Goal: Task Accomplishment & Management: Manage account settings

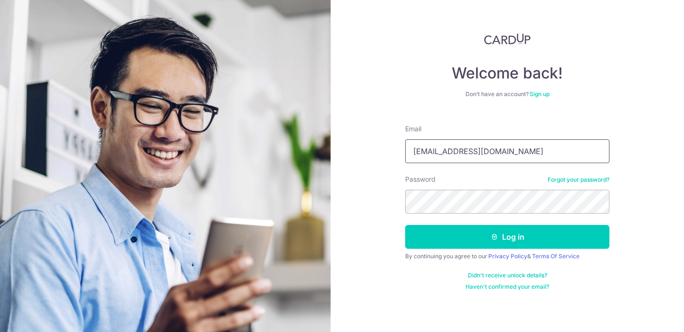
click at [438, 157] on input "[EMAIL_ADDRESS][DOMAIN_NAME]" at bounding box center [507, 151] width 204 height 24
type input "[EMAIL_ADDRESS][DOMAIN_NAME]"
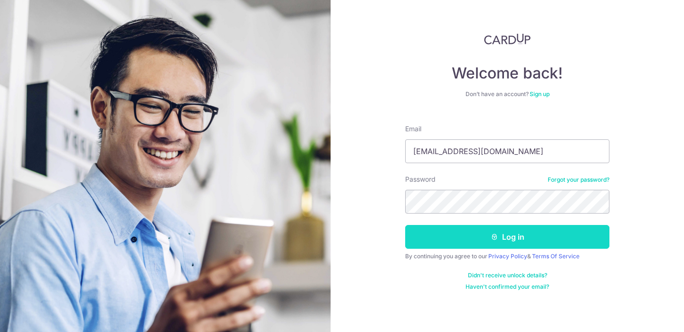
click at [487, 238] on button "Log in" at bounding box center [507, 237] width 204 height 24
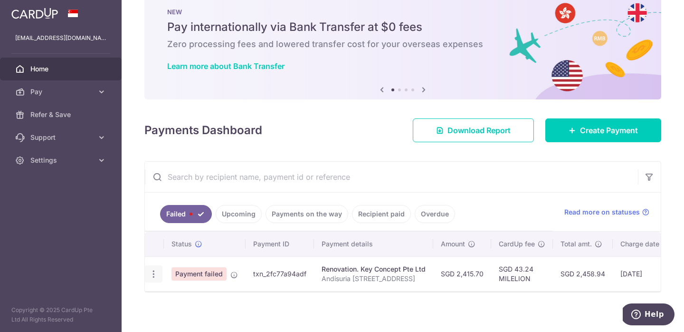
click at [155, 273] on icon "button" at bounding box center [154, 274] width 10 height 10
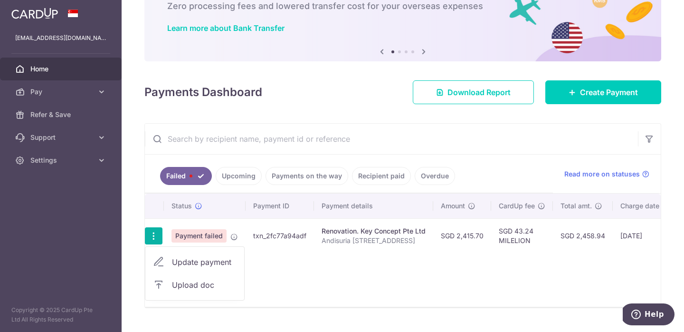
scroll to position [63, 0]
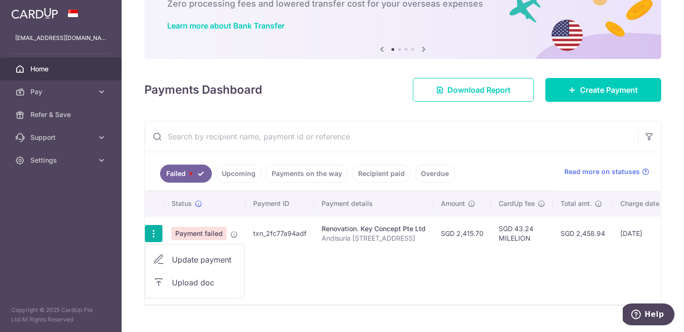
click at [204, 260] on span "Update payment" at bounding box center [204, 259] width 65 height 11
radio input "true"
type input "2,415.70"
type input "Andisuria 323A Tengah Drive"
type input "Final 5% payment with VO 0933-03"
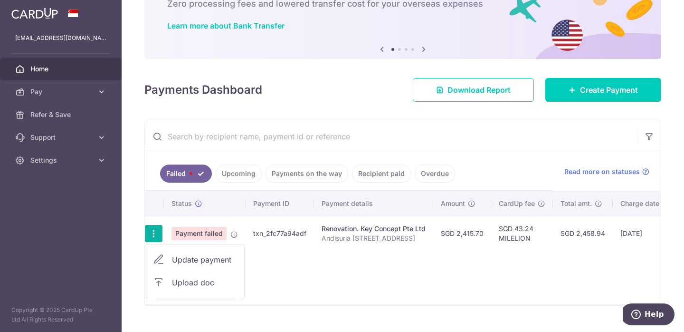
type input "MILELION"
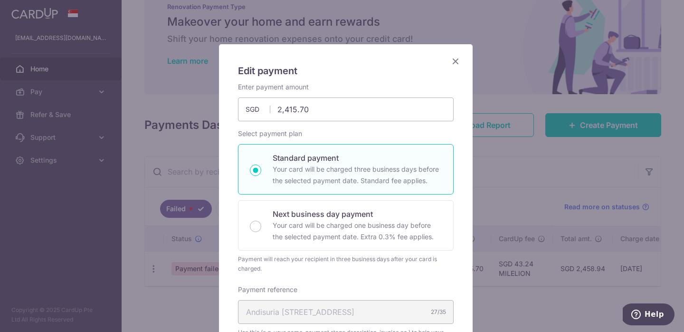
scroll to position [11, 0]
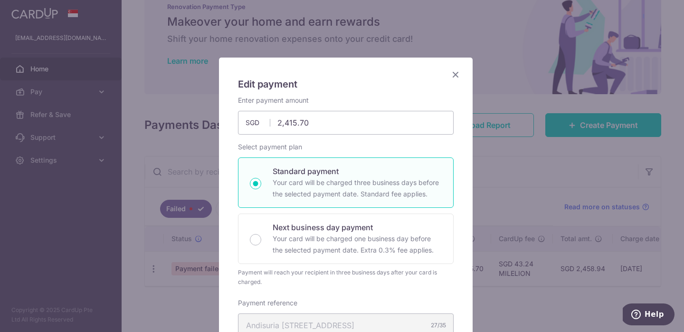
click at [452, 75] on icon "Close" at bounding box center [455, 74] width 11 height 12
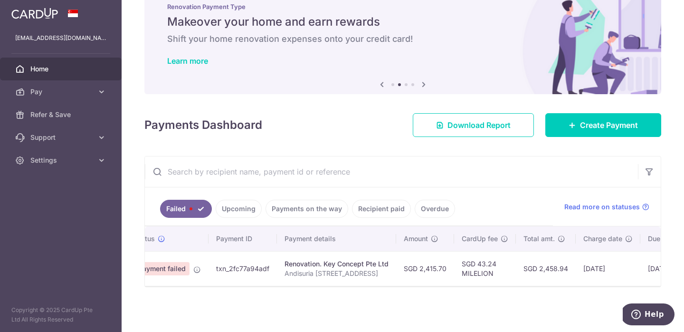
scroll to position [0, 143]
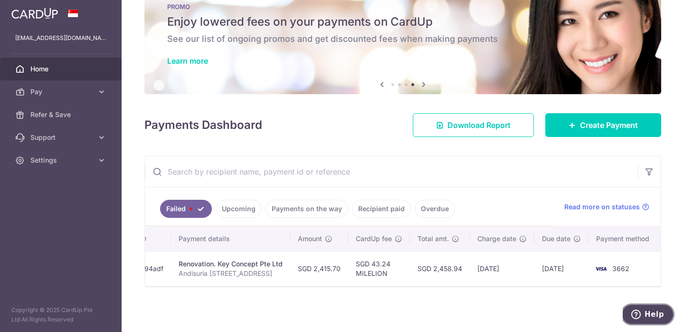
click at [649, 321] on button "Help" at bounding box center [648, 314] width 54 height 22
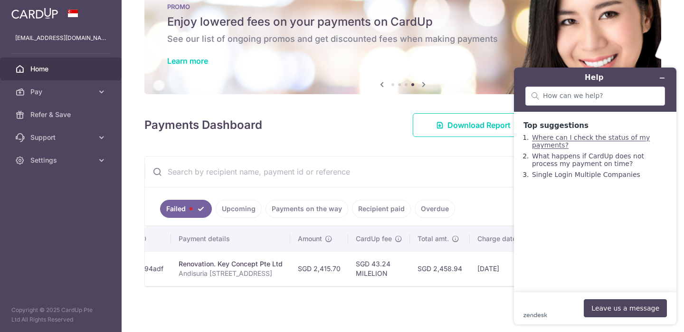
click at [609, 137] on link "Where can I check the status of my payments?" at bounding box center [591, 141] width 118 height 15
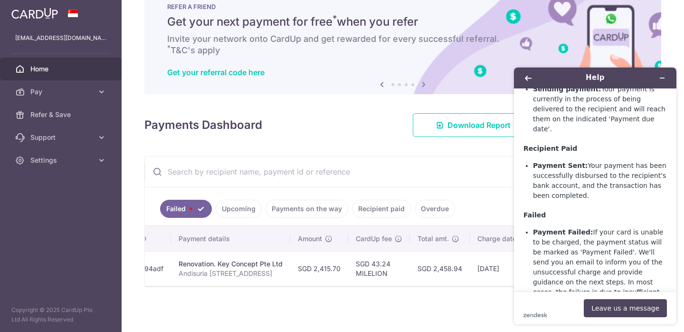
scroll to position [599, 0]
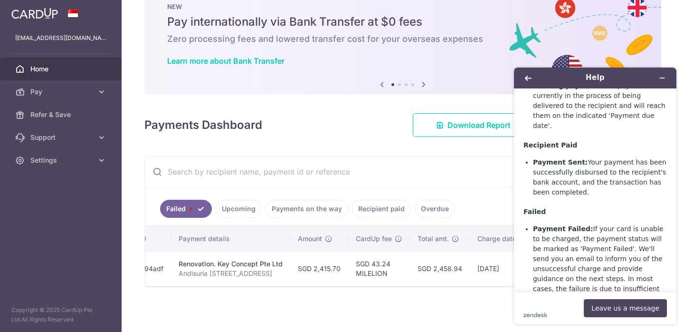
click at [475, 299] on div "× Pause Schedule Pause all future payments in this series Pause just this one p…" at bounding box center [403, 166] width 563 height 332
click at [528, 77] on icon "Back" at bounding box center [528, 78] width 7 height 7
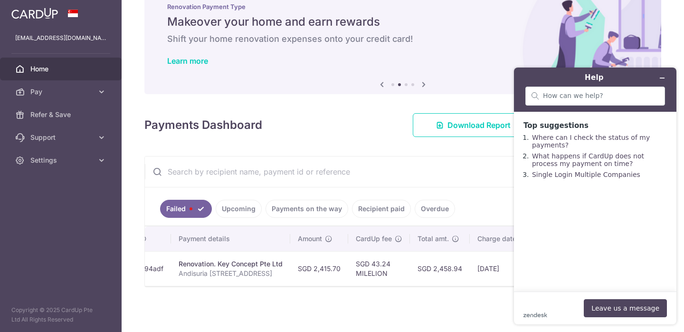
click at [489, 187] on ul "Failed Upcoming Payments on the way Recipient paid Overdue" at bounding box center [349, 206] width 408 height 38
click at [662, 75] on icon "Minimize widget" at bounding box center [662, 78] width 7 height 7
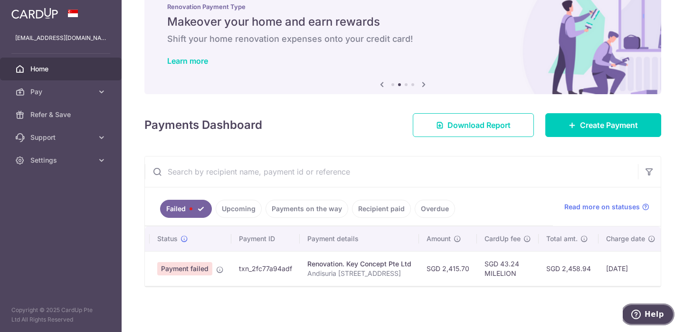
scroll to position [0, 0]
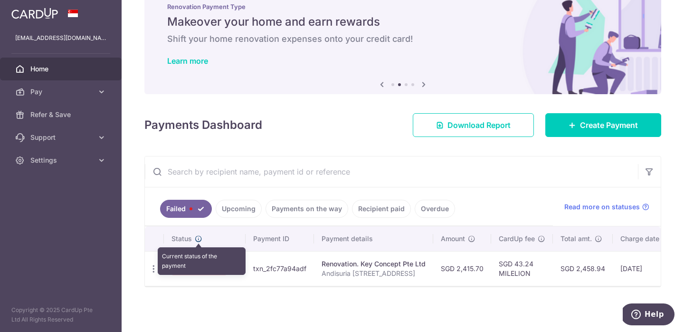
click at [199, 235] on icon at bounding box center [199, 239] width 8 height 8
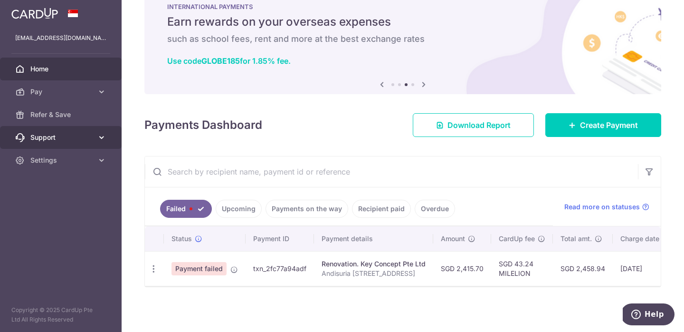
click at [102, 137] on icon at bounding box center [102, 138] width 10 height 10
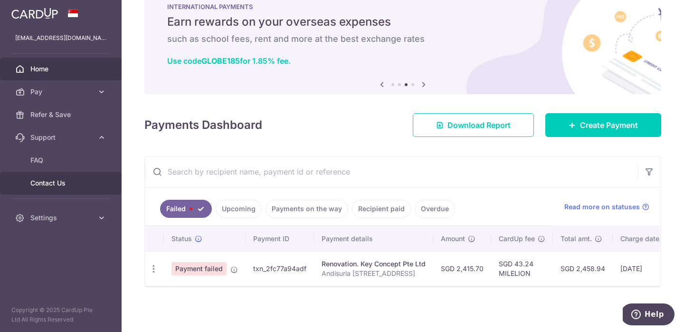
click at [62, 185] on span "Contact Us" at bounding box center [61, 183] width 63 height 10
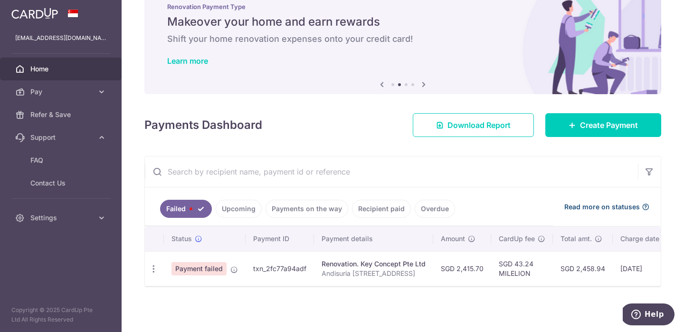
click at [599, 202] on span "Read more on statuses" at bounding box center [603, 207] width 76 height 10
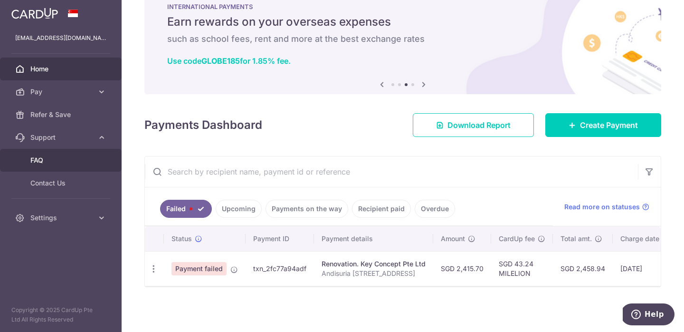
click at [46, 162] on span "FAQ" at bounding box center [61, 160] width 63 height 10
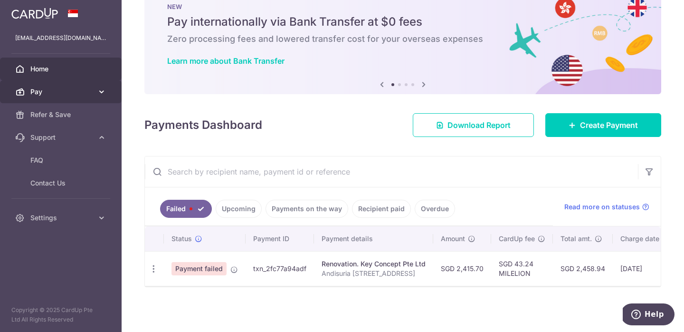
click at [103, 93] on icon at bounding box center [102, 92] width 10 height 10
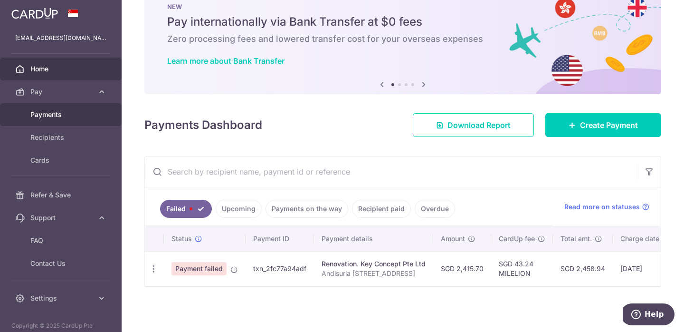
click at [55, 117] on span "Payments" at bounding box center [61, 115] width 63 height 10
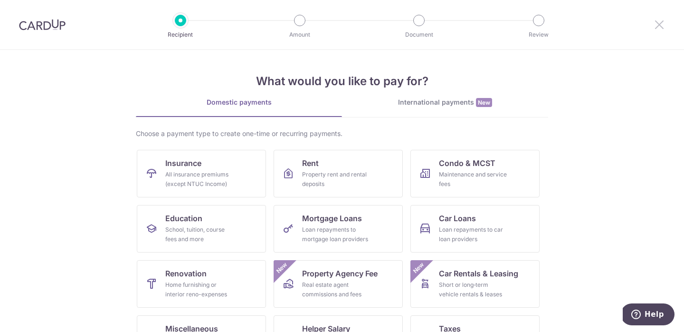
click at [656, 28] on icon at bounding box center [659, 25] width 11 height 12
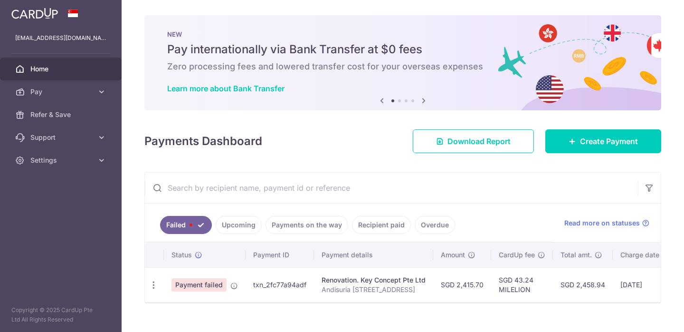
click at [658, 23] on div "× Pause Schedule Pause all future payments in this series Pause just this one p…" at bounding box center [403, 166] width 563 height 332
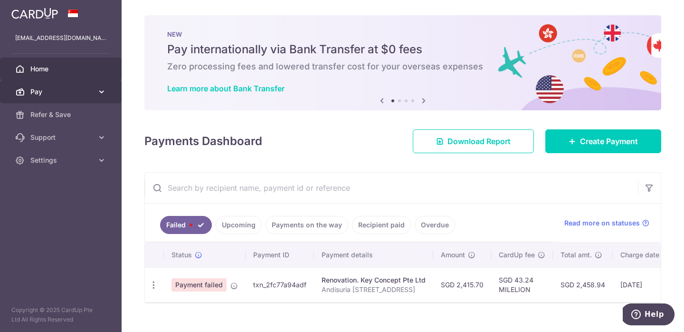
click at [100, 93] on icon at bounding box center [102, 92] width 10 height 10
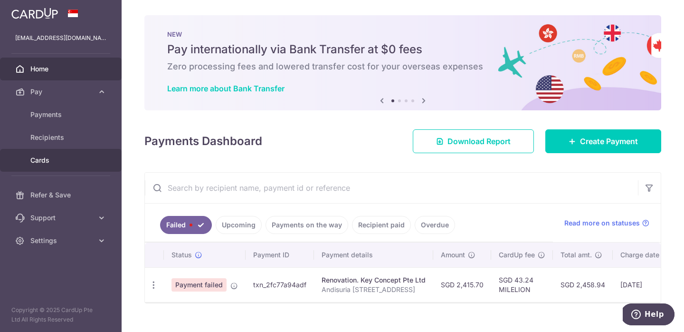
click at [47, 160] on span "Cards" at bounding box center [61, 160] width 63 height 10
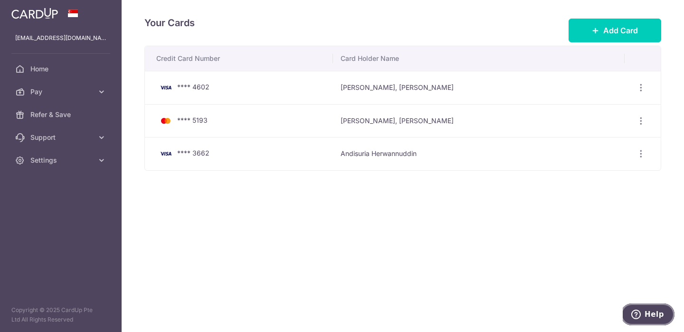
click at [643, 316] on span "Help" at bounding box center [638, 314] width 13 height 10
